Goal: Task Accomplishment & Management: Manage account settings

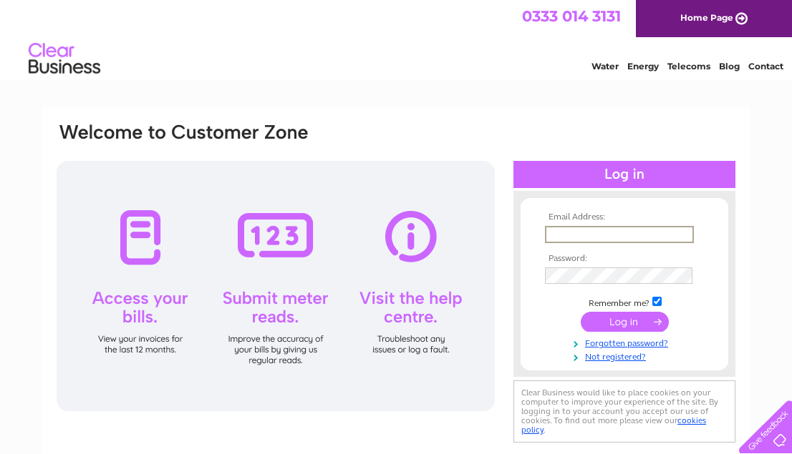
type input "bf1406@gmail.com"
click at [624, 326] on input "submit" at bounding box center [624, 322] width 88 height 20
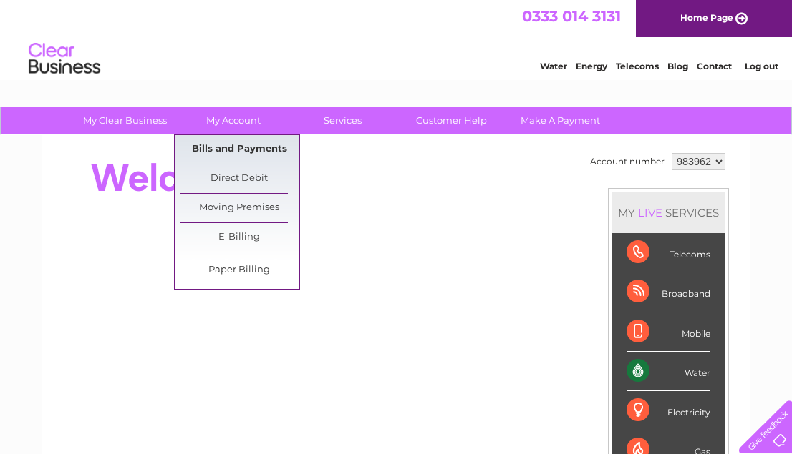
click at [247, 148] on link "Bills and Payments" at bounding box center [239, 149] width 118 height 29
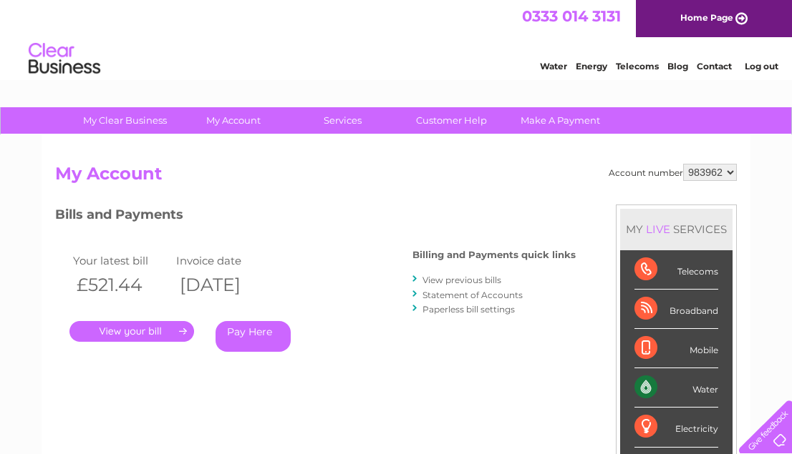
click at [145, 328] on link "." at bounding box center [131, 331] width 125 height 21
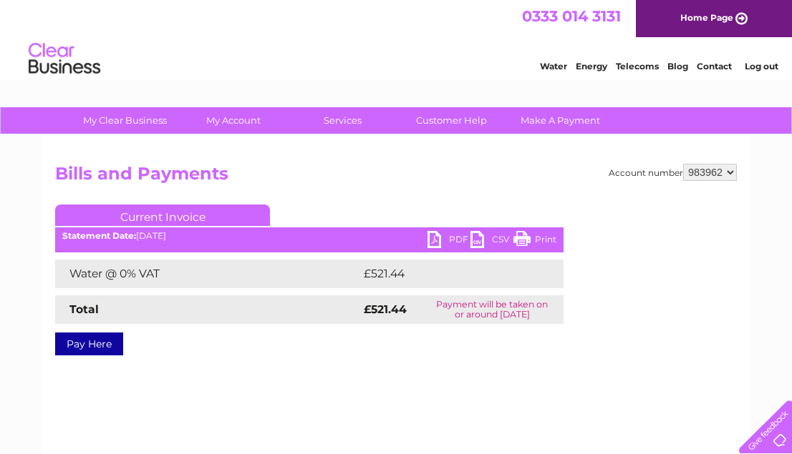
click at [429, 238] on link "PDF" at bounding box center [448, 241] width 43 height 21
